Goal: Transaction & Acquisition: Download file/media

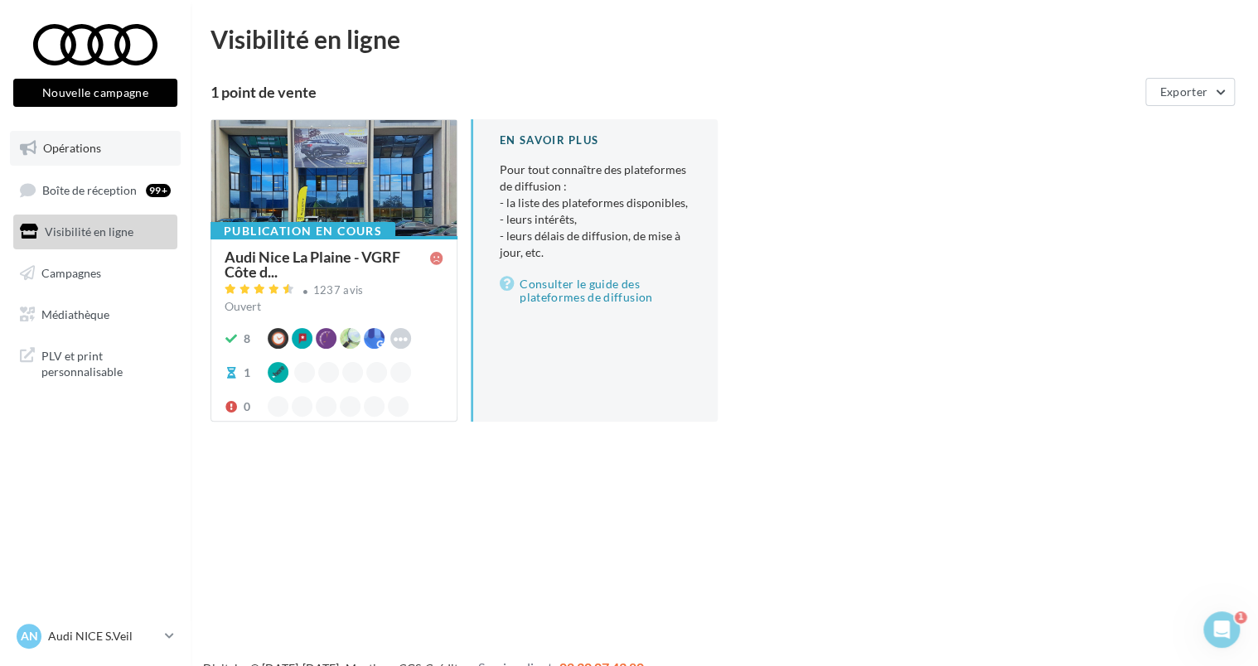
click at [88, 159] on link "Opérations" at bounding box center [95, 148] width 171 height 35
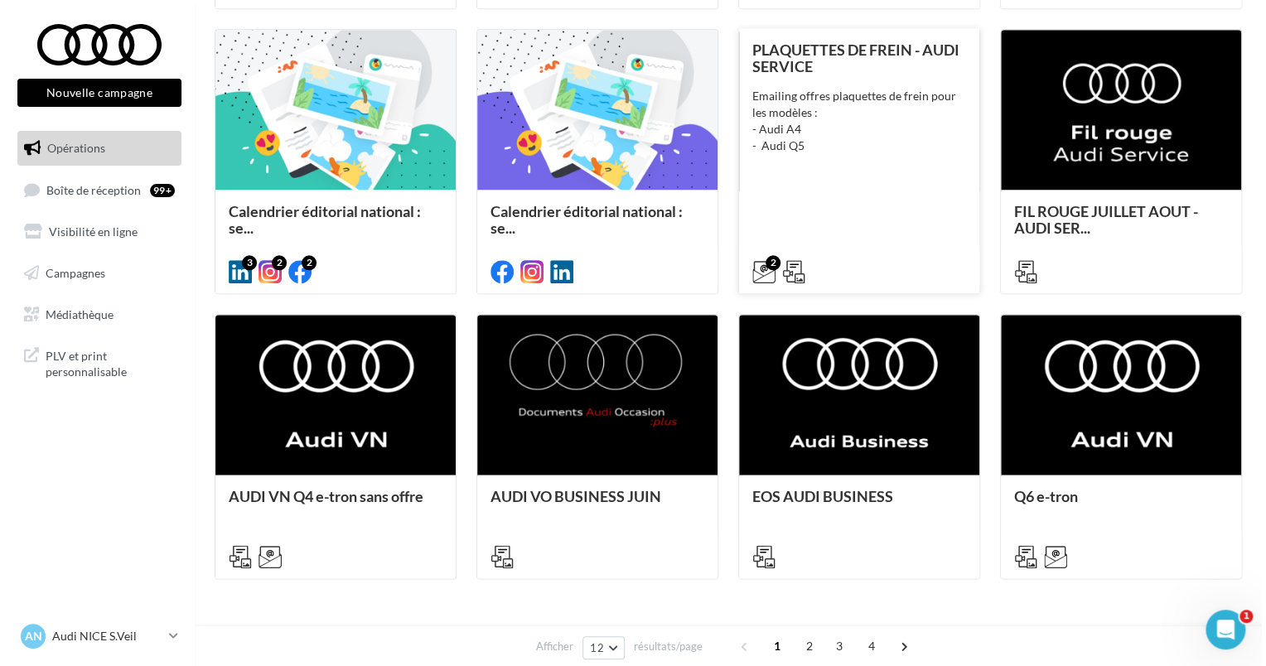
scroll to position [746, 0]
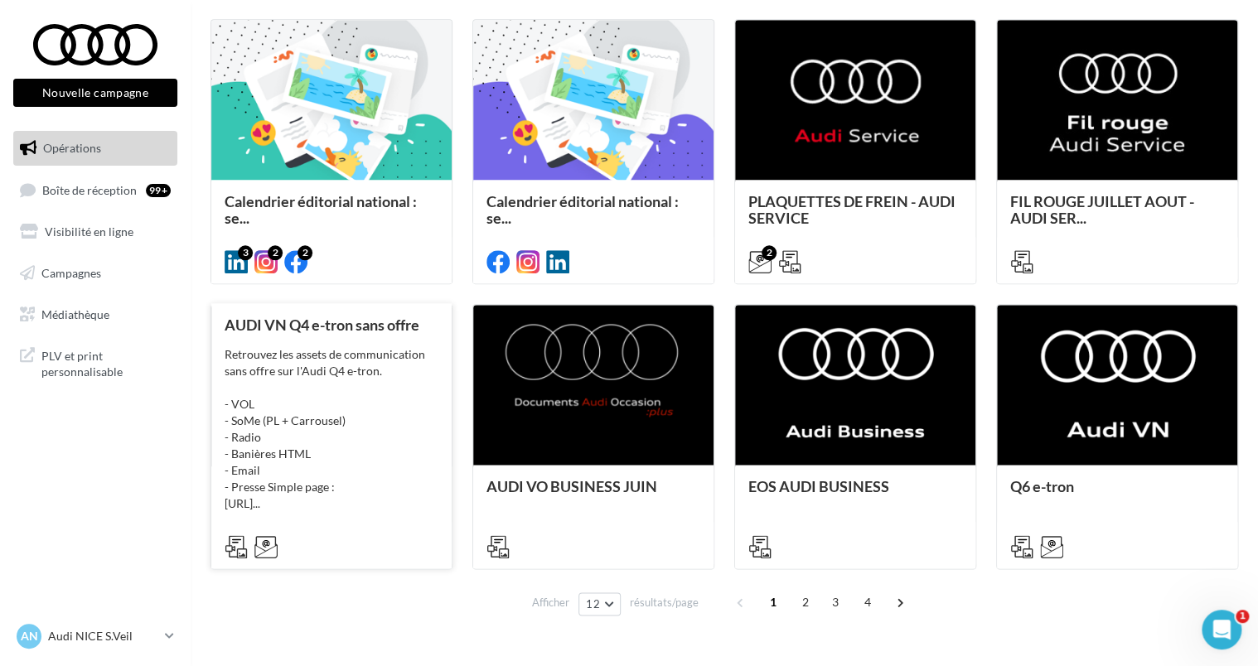
click at [335, 441] on div "Retrouvez les assets de communication sans offre sur l'Audi Q4 e-tron. - VOL - …" at bounding box center [332, 429] width 214 height 166
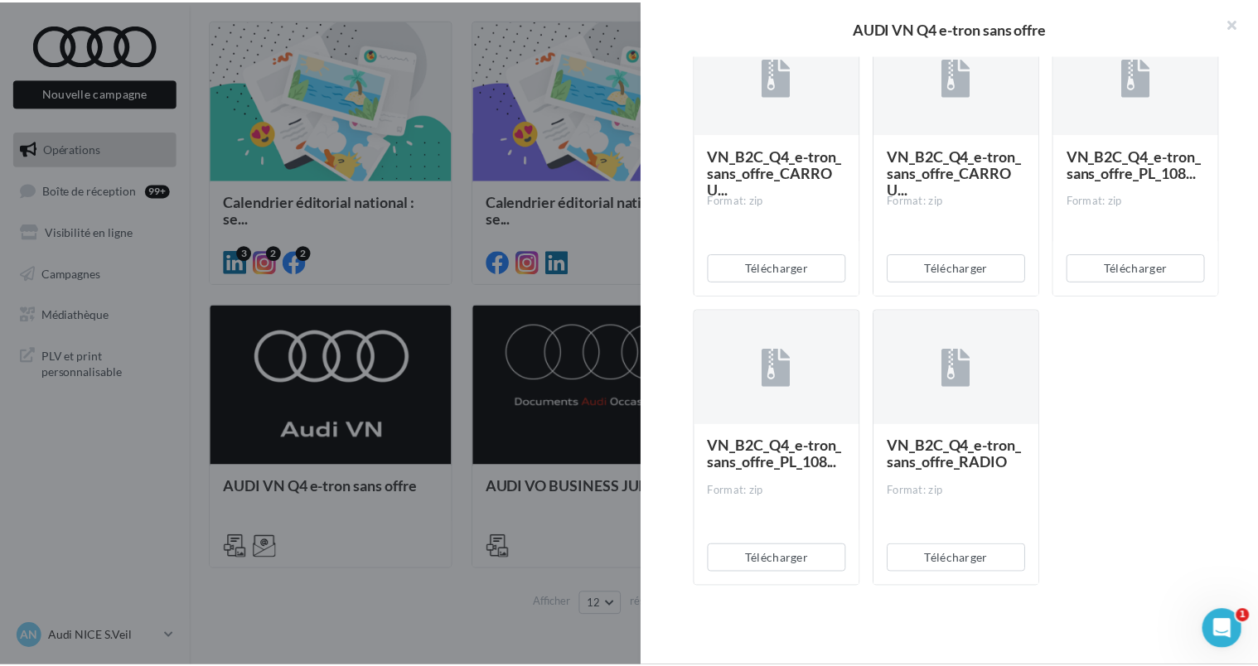
scroll to position [1371, 0]
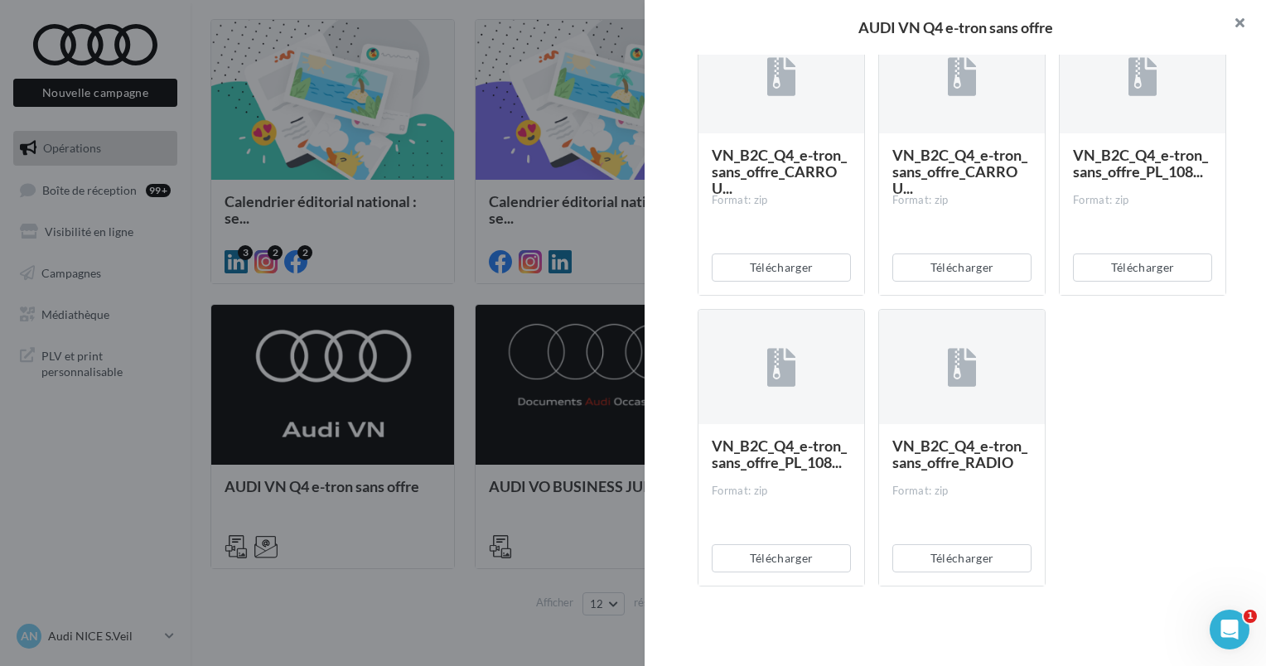
click at [1235, 19] on button "button" at bounding box center [1233, 25] width 66 height 50
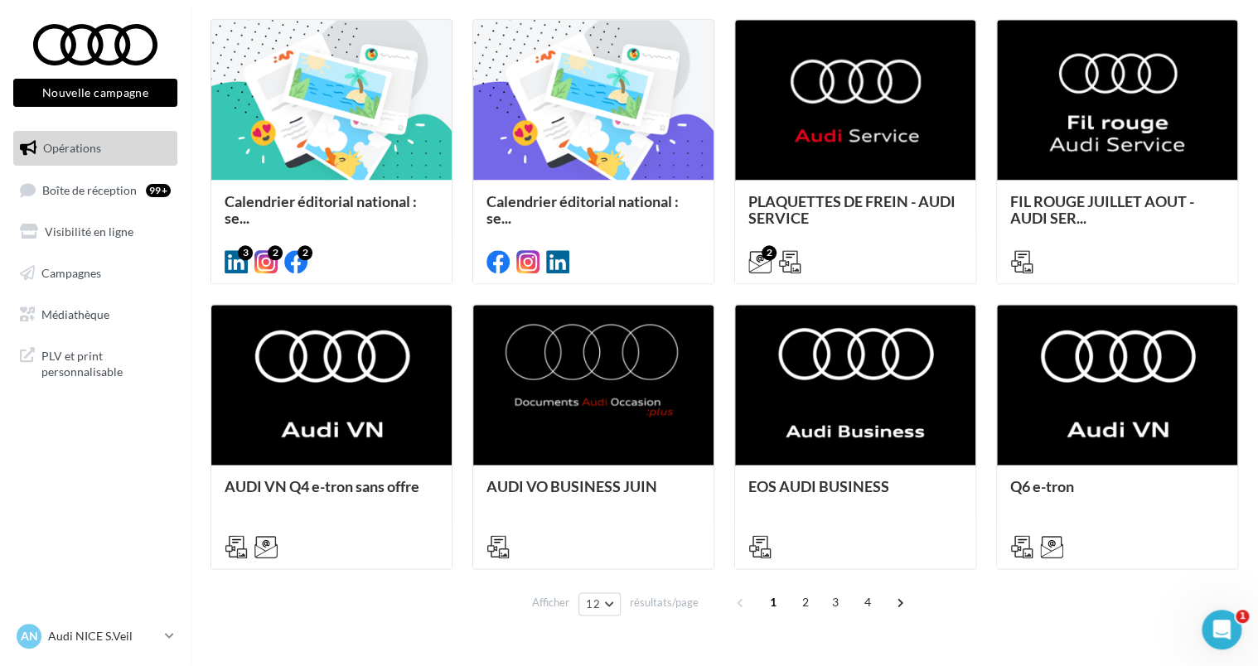
click at [793, 612] on div "1 2 3 4" at bounding box center [821, 602] width 189 height 27
click at [806, 600] on span "2" at bounding box center [805, 602] width 27 height 27
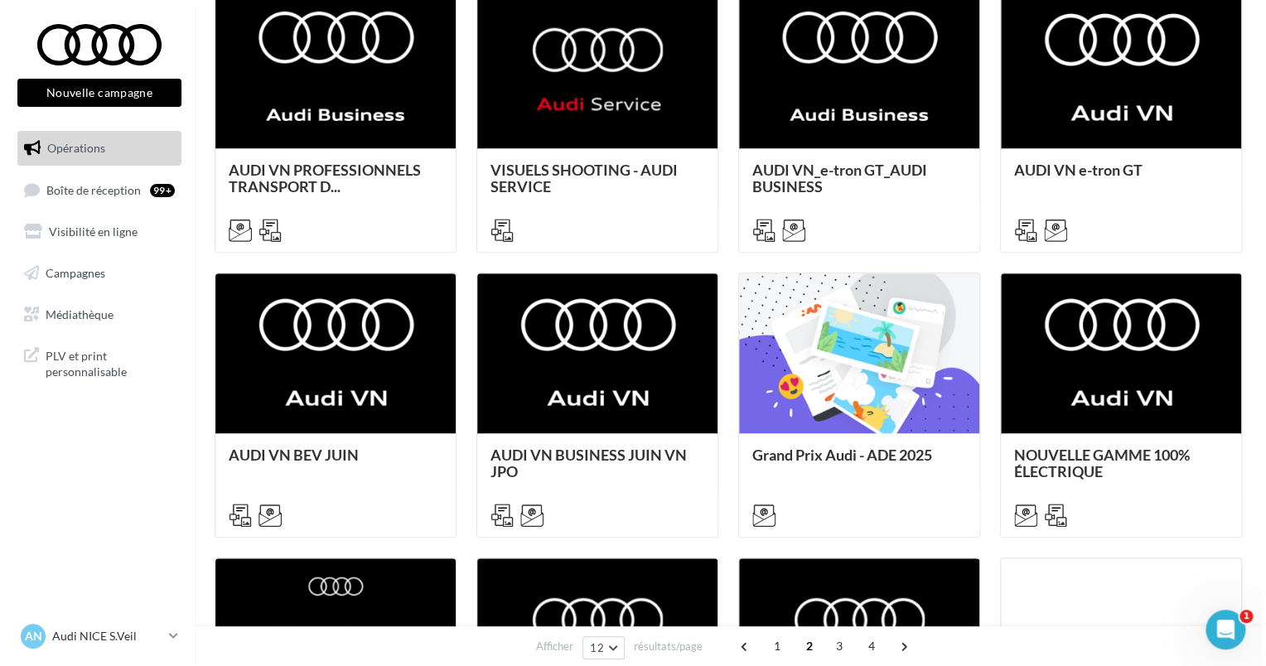
scroll to position [496, 0]
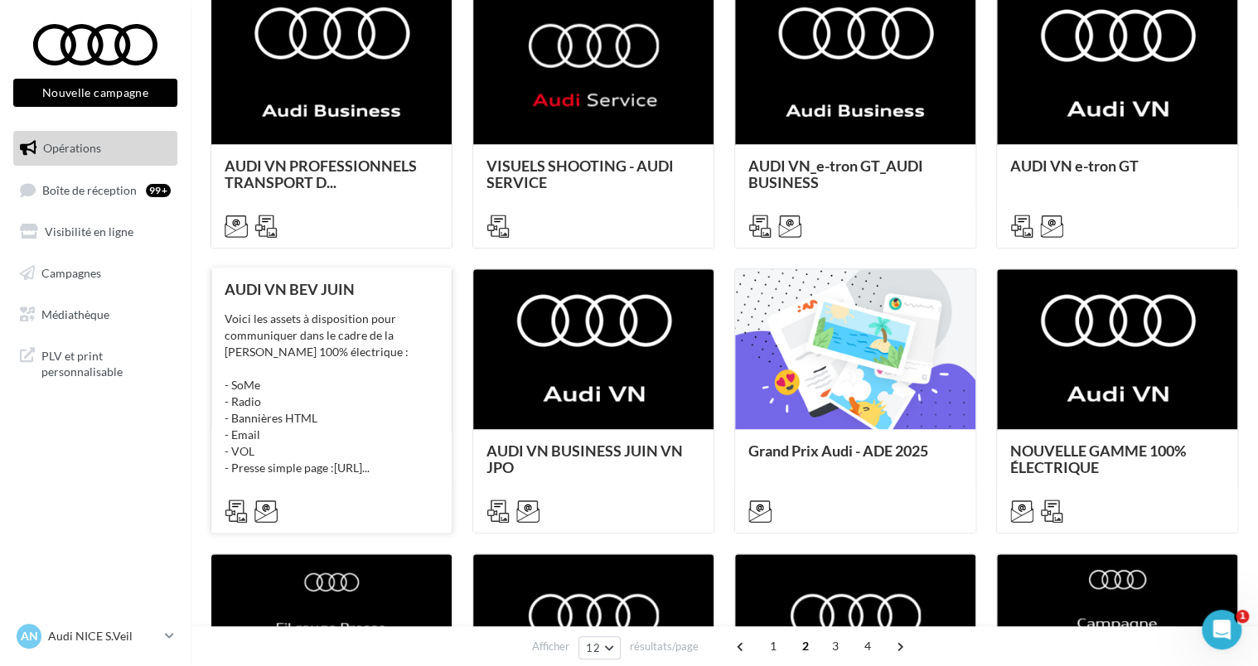
click at [352, 374] on div "Voici les assets à disposition pour communiquer dans le cadre de la [PERSON_NAM…" at bounding box center [332, 394] width 214 height 166
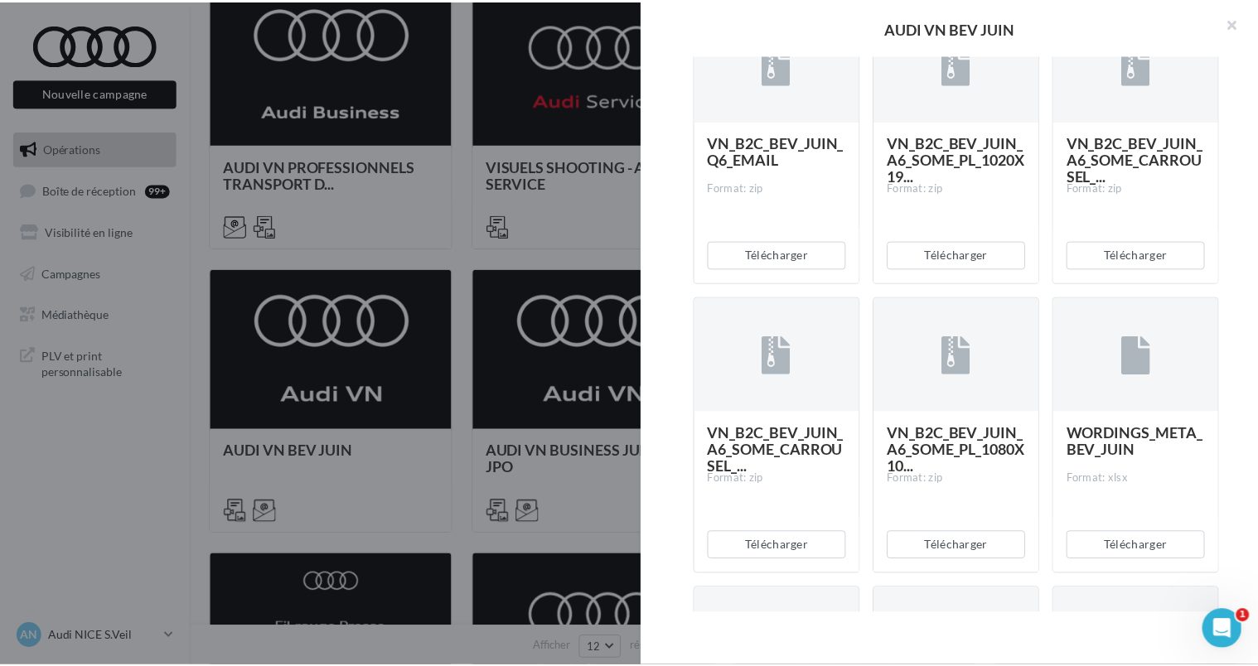
scroll to position [994, 0]
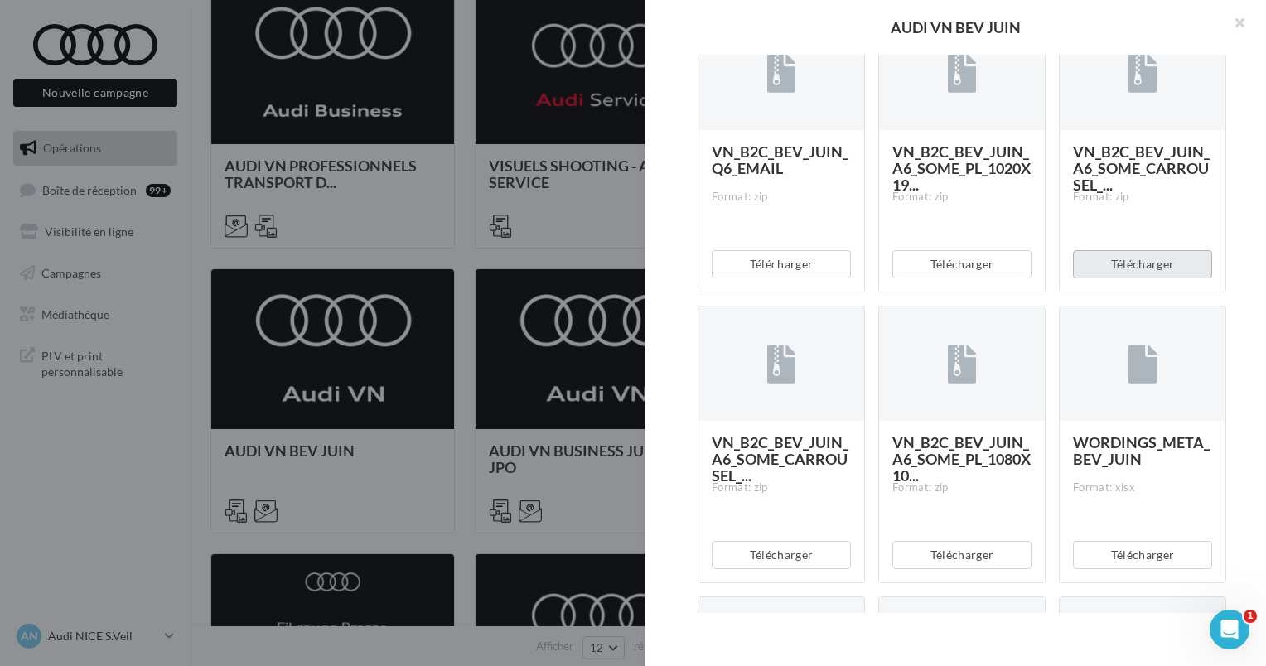
click at [1153, 278] on button "Télécharger" at bounding box center [1142, 264] width 139 height 28
click at [1242, 15] on button "button" at bounding box center [1233, 25] width 66 height 50
